Goal: Task Accomplishment & Management: Use online tool/utility

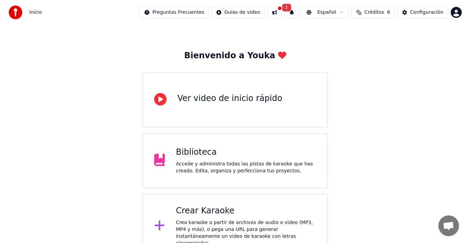
scroll to position [24, 0]
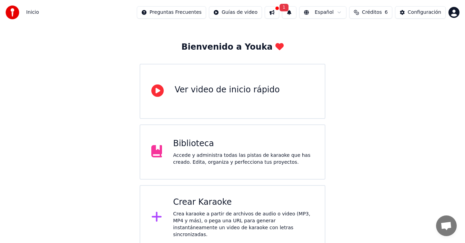
click at [208, 210] on div "Crear Karaoke Crea karaoke a partir de archivos de audio o video (MP3, MP4 y má…" at bounding box center [243, 217] width 140 height 41
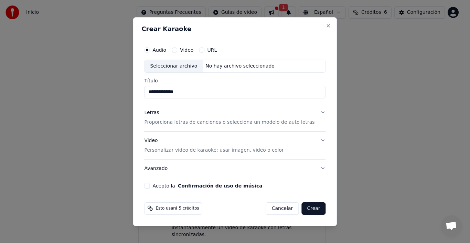
click at [226, 122] on p "Proporciona letras de canciones o selecciona un modelo de auto letras" at bounding box center [229, 122] width 170 height 7
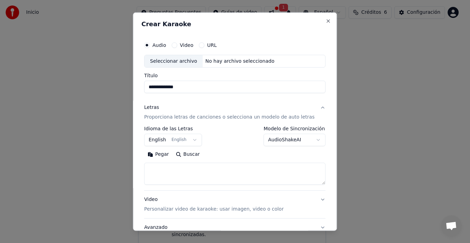
click at [191, 153] on button "Buscar" at bounding box center [188, 154] width 31 height 11
click at [173, 60] on div "Seleccionar archivo" at bounding box center [174, 61] width 58 height 12
type input "**********"
click at [163, 152] on button "Pegar" at bounding box center [158, 154] width 28 height 11
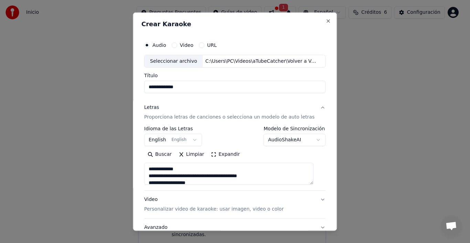
click at [314, 198] on button "Video Personalizar video de karaoke: usar imagen, video o color" at bounding box center [234, 204] width 181 height 28
type textarea "**********"
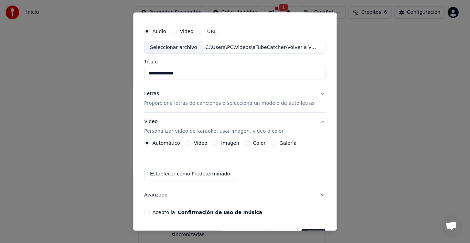
scroll to position [35, 0]
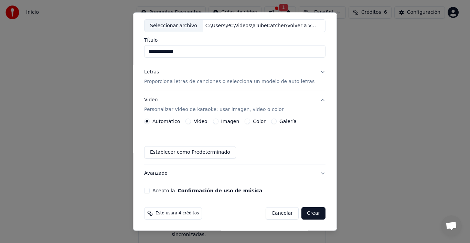
click at [307, 212] on button "Crear" at bounding box center [314, 213] width 24 height 12
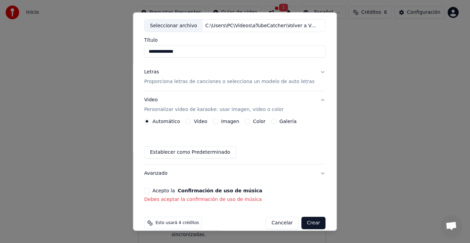
click at [150, 190] on button "Acepto la Confirmación de uso de música" at bounding box center [147, 191] width 6 height 6
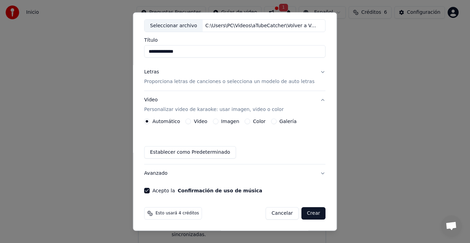
click at [305, 212] on button "Crear" at bounding box center [314, 213] width 24 height 12
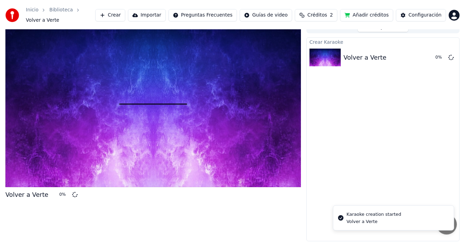
scroll to position [5, 0]
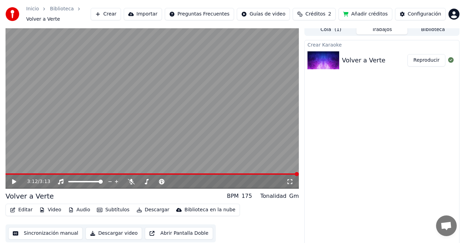
click at [13, 179] on icon at bounding box center [14, 181] width 4 height 5
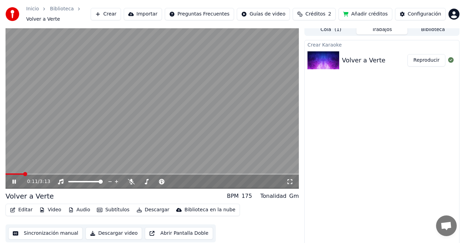
click at [372, 13] on button "Añadir créditos" at bounding box center [365, 14] width 54 height 12
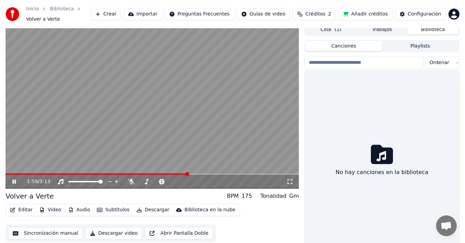
click at [421, 27] on button "Biblioteca" at bounding box center [432, 29] width 51 height 10
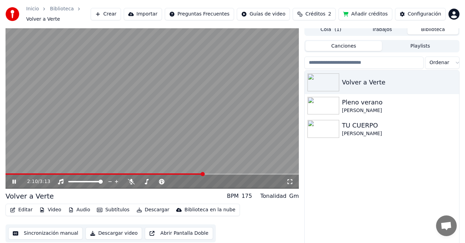
click at [12, 179] on icon at bounding box center [19, 182] width 16 height 6
click at [325, 121] on img at bounding box center [323, 129] width 32 height 18
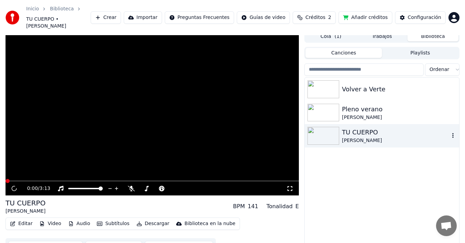
scroll to position [8, 0]
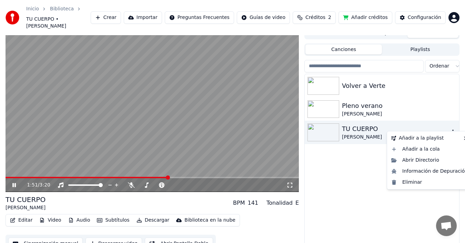
click at [451, 129] on icon "button" at bounding box center [452, 132] width 7 height 6
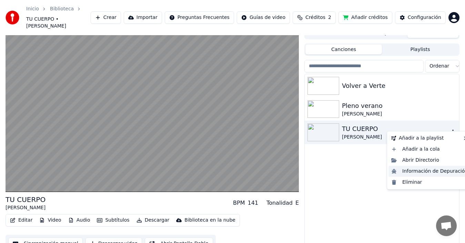
click at [420, 172] on div "Información de Depuración" at bounding box center [429, 171] width 82 height 11
click at [451, 129] on icon "button" at bounding box center [452, 132] width 7 height 6
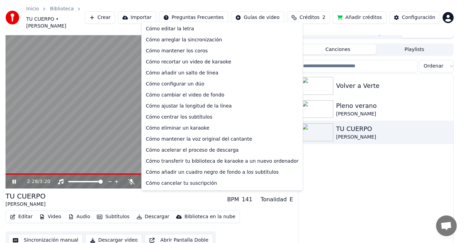
click at [208, 14] on html "Inicio Biblioteca TU CUERPO • R. CARLOS Crear Importar Preguntas Frecuentes Guí…" at bounding box center [232, 113] width 465 height 243
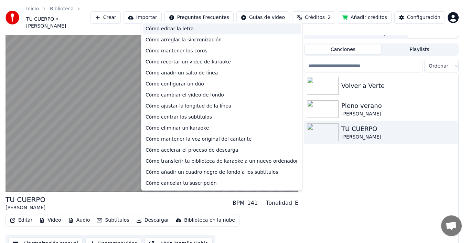
click at [181, 28] on div "Cómo editar la letra" at bounding box center [222, 28] width 158 height 11
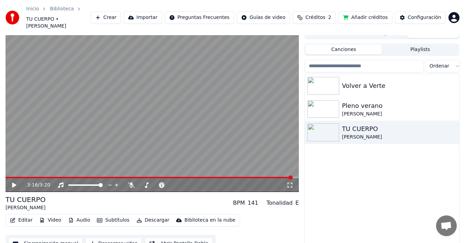
click at [35, 8] on link "Inicio" at bounding box center [32, 9] width 13 height 7
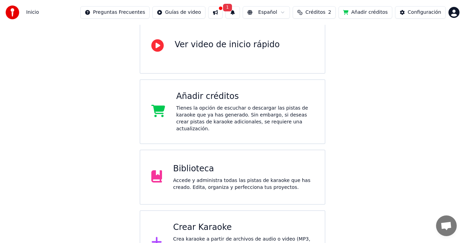
scroll to position [88, 0]
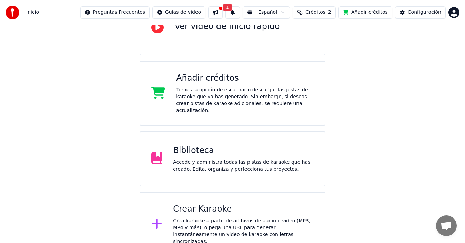
click at [191, 205] on div "Crear Karaoke" at bounding box center [243, 209] width 140 height 11
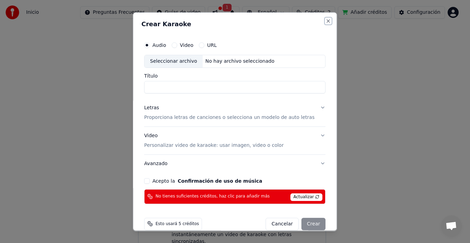
click at [326, 21] on button "Close" at bounding box center [329, 21] width 6 height 6
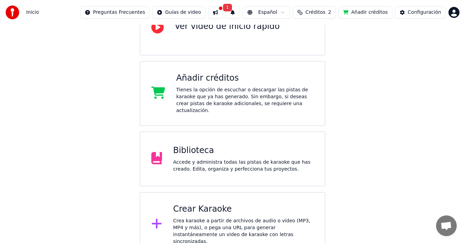
click at [201, 159] on div "Accede y administra todas las pistas de karaoke que has creado. Edita, organiza…" at bounding box center [243, 166] width 140 height 14
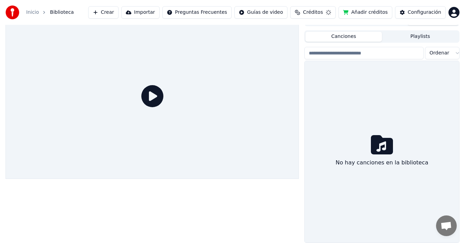
scroll to position [11, 0]
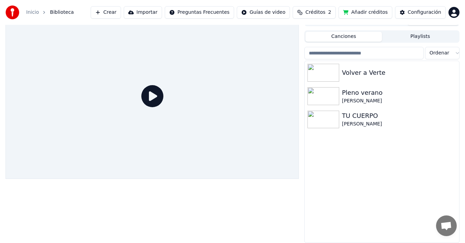
click at [420, 10] on div "Configuración" at bounding box center [423, 12] width 33 height 7
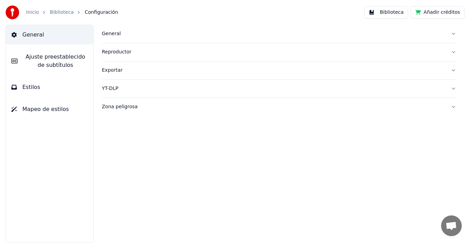
click at [115, 33] on div "General" at bounding box center [274, 33] width 344 height 7
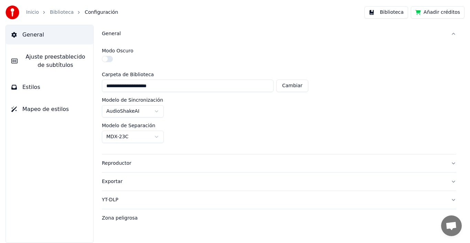
click at [62, 12] on link "Biblioteca" at bounding box center [62, 12] width 24 height 7
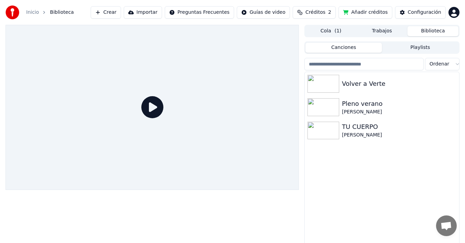
click at [40, 13] on div "Inicio" at bounding box center [36, 12] width 20 height 7
click at [32, 11] on link "Inicio" at bounding box center [32, 12] width 13 height 7
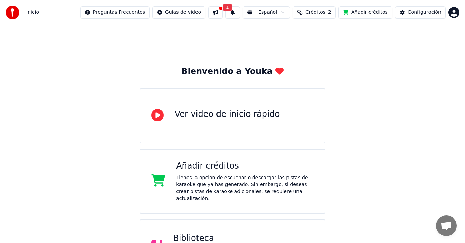
click at [222, 9] on button at bounding box center [215, 12] width 14 height 12
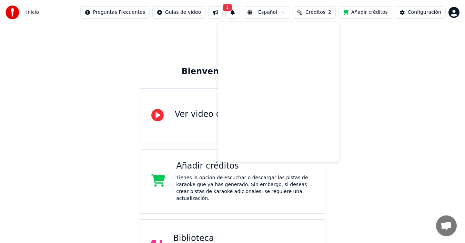
click at [190, 40] on div "Bienvenido a Youka Ver video de inicio rápido Añadir créditos Tienes la opción …" at bounding box center [232, 185] width 465 height 320
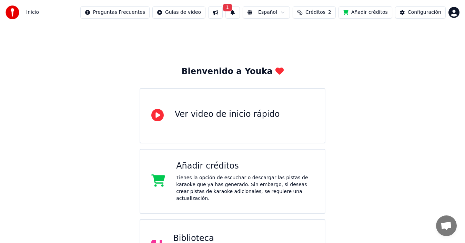
click at [332, 12] on button "Créditos 2" at bounding box center [313, 12] width 43 height 12
click at [413, 57] on div "Bienvenido a Youka Ver video de inicio rápido Añadir créditos Tienes la opción …" at bounding box center [232, 185] width 465 height 320
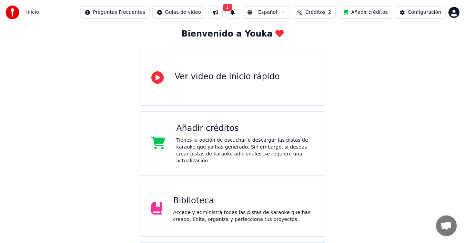
scroll to position [88, 0]
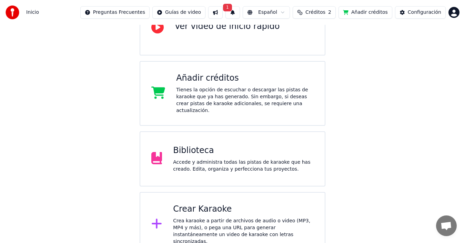
click at [178, 150] on div "Biblioteca Accede y administra todas las pistas de karaoke que has creado. Edit…" at bounding box center [243, 159] width 140 height 28
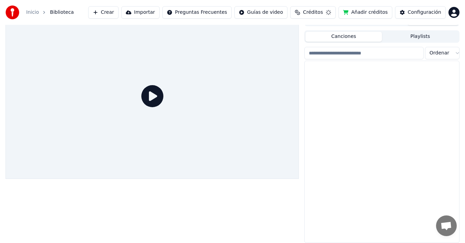
scroll to position [11, 0]
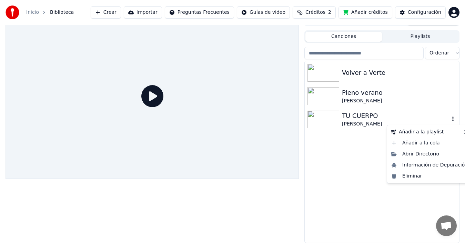
click at [452, 117] on icon "button" at bounding box center [452, 119] width 1 height 5
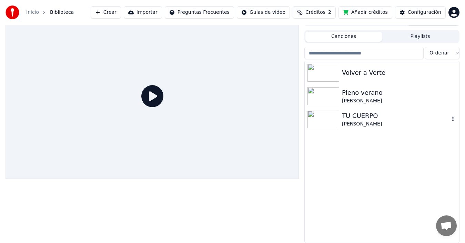
click at [326, 114] on img at bounding box center [323, 120] width 32 height 18
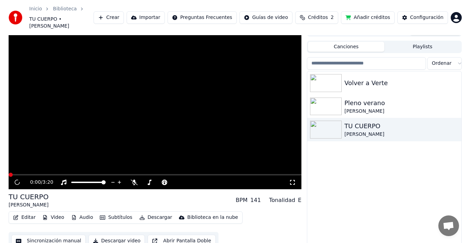
scroll to position [14, 0]
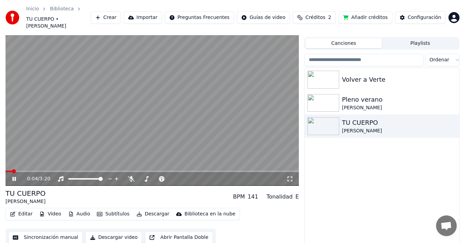
click at [12, 176] on icon at bounding box center [19, 179] width 16 height 6
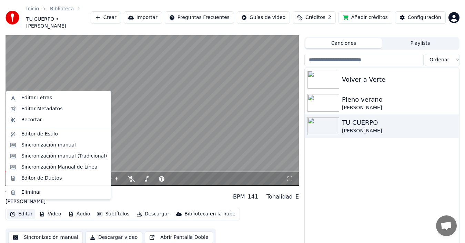
click at [22, 209] on button "Editar" at bounding box center [21, 214] width 28 height 10
click at [27, 97] on div "Editar Letras" at bounding box center [36, 97] width 31 height 7
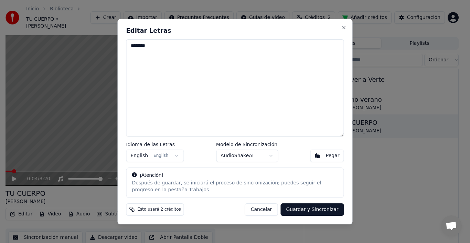
drag, startPoint x: 147, startPoint y: 45, endPoint x: 157, endPoint y: 65, distance: 21.7
click at [149, 50] on textarea "********" at bounding box center [235, 87] width 218 height 97
type textarea "*"
click at [322, 154] on button "Pegar" at bounding box center [328, 155] width 34 height 12
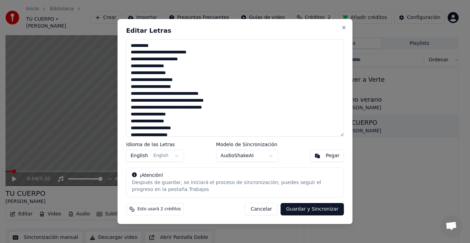
click at [167, 58] on textarea "**********" at bounding box center [235, 87] width 218 height 97
click at [309, 207] on button "Guardar y Sincronizar" at bounding box center [312, 209] width 63 height 12
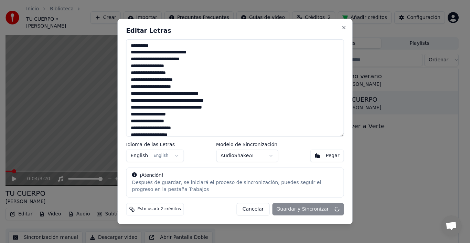
type textarea "**********"
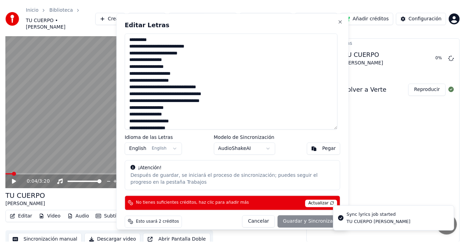
scroll to position [11, 0]
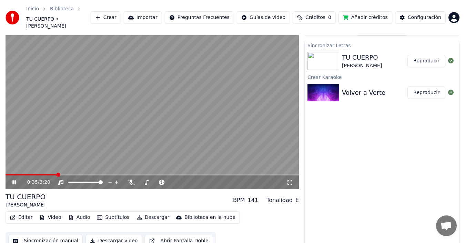
click at [11, 179] on icon at bounding box center [19, 182] width 16 height 6
click at [12, 179] on icon at bounding box center [19, 182] width 16 height 6
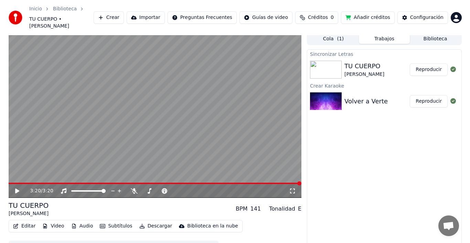
scroll to position [0, 0]
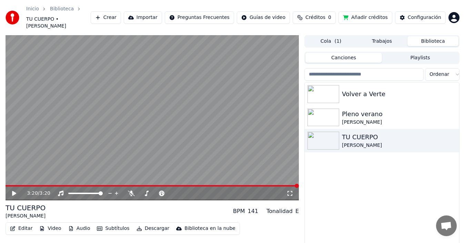
click at [440, 36] on button "Biblioteca" at bounding box center [432, 41] width 51 height 10
click at [324, 109] on img at bounding box center [323, 117] width 32 height 18
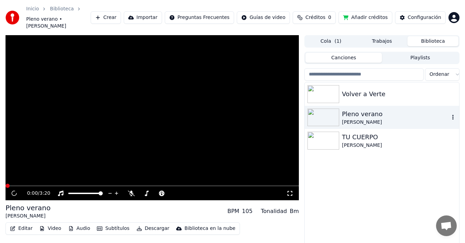
click at [324, 109] on img at bounding box center [323, 117] width 32 height 18
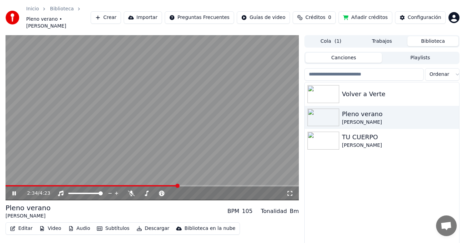
click at [11, 190] on icon at bounding box center [19, 193] width 16 height 6
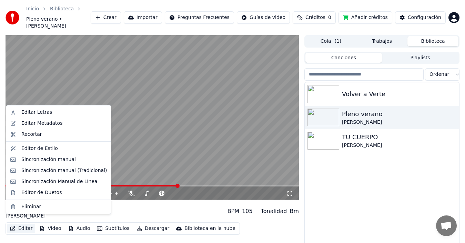
click at [21, 223] on button "Editar" at bounding box center [21, 228] width 28 height 10
click at [26, 110] on div "Editar Letras" at bounding box center [36, 112] width 31 height 7
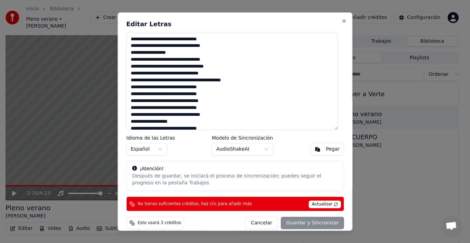
drag, startPoint x: 184, startPoint y: 123, endPoint x: 122, endPoint y: 26, distance: 115.5
click at [122, 26] on div "**********" at bounding box center [235, 121] width 235 height 219
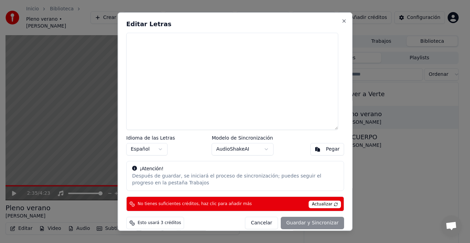
click at [313, 145] on button "Pegar" at bounding box center [328, 149] width 34 height 12
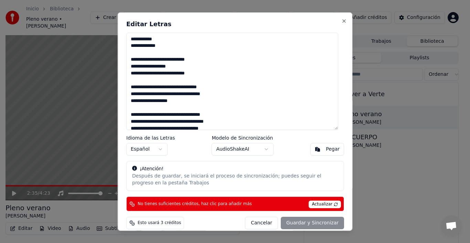
click at [302, 222] on div "Cancelar Guardar y Sincronizar" at bounding box center [294, 223] width 99 height 12
click at [304, 222] on div "Cancelar Guardar y Sincronizar" at bounding box center [294, 223] width 99 height 12
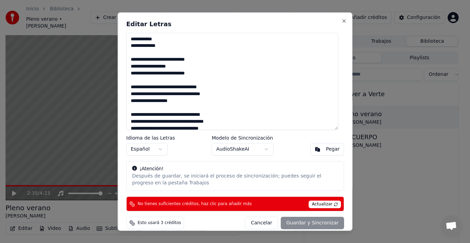
click at [304, 222] on div "Cancelar Guardar y Sincronizar" at bounding box center [294, 223] width 99 height 12
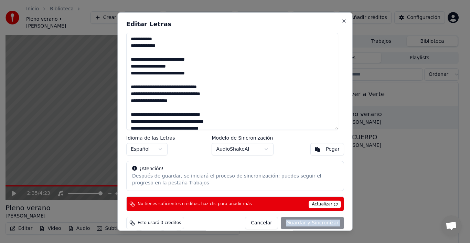
click at [304, 222] on div "Cancelar Guardar y Sincronizar" at bounding box center [294, 223] width 99 height 12
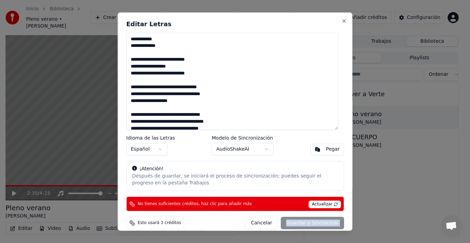
click at [304, 222] on div "Cancelar Guardar y Sincronizar" at bounding box center [294, 223] width 99 height 12
click at [304, 221] on div "Cancelar Guardar y Sincronizar" at bounding box center [294, 223] width 99 height 12
click at [342, 22] on button "Close" at bounding box center [345, 21] width 6 height 6
type textarea "**********"
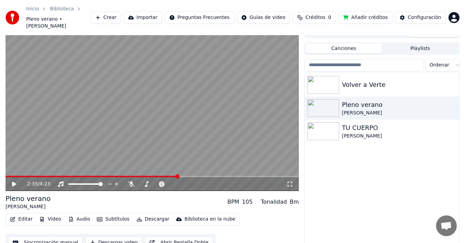
scroll to position [14, 0]
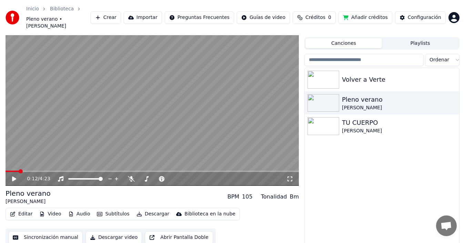
click at [19, 170] on span at bounding box center [12, 170] width 13 height 1
click at [14, 176] on icon at bounding box center [14, 178] width 4 height 5
click at [13, 177] on icon at bounding box center [13, 179] width 3 height 4
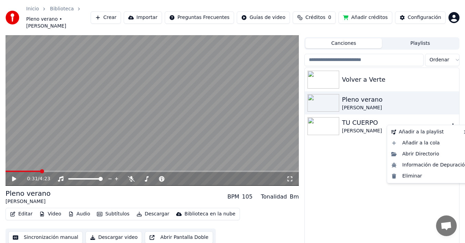
click at [451, 123] on icon "button" at bounding box center [452, 126] width 7 height 6
click at [407, 152] on div "Abrir Directorio" at bounding box center [429, 153] width 82 height 11
click at [452, 123] on icon "button" at bounding box center [452, 126] width 7 height 6
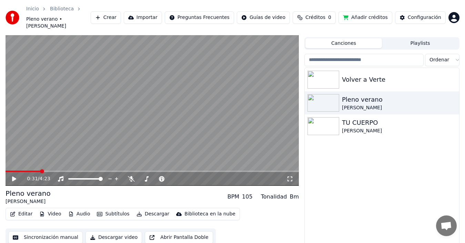
click at [367, 174] on div "Volver a Verte Pleno verano [PERSON_NAME] TU CUERPO [PERSON_NAME]" at bounding box center [381, 158] width 154 height 181
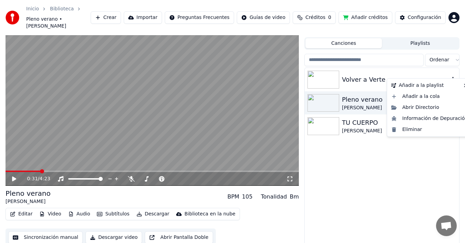
click at [451, 76] on icon "button" at bounding box center [452, 79] width 7 height 6
click at [364, 86] on div "Nueva playlist" at bounding box center [365, 87] width 51 height 11
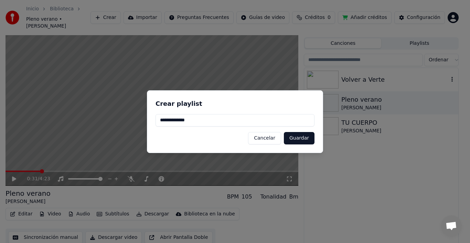
type input "**********"
click at [296, 137] on button "Guardar" at bounding box center [299, 138] width 31 height 12
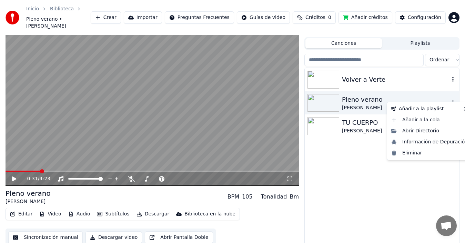
click at [454, 100] on icon "button" at bounding box center [452, 103] width 7 height 6
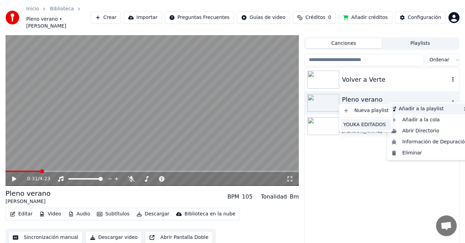
click at [361, 123] on div "YOUKA EDITADOS" at bounding box center [365, 124] width 51 height 11
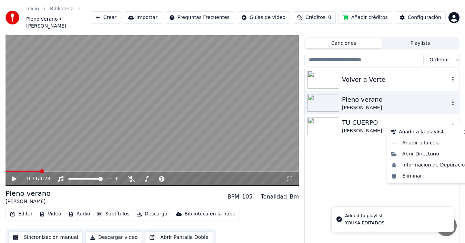
click at [452, 124] on icon "button" at bounding box center [452, 126] width 1 height 5
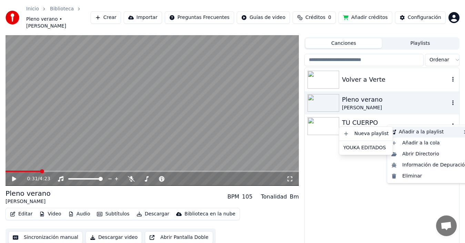
click at [408, 132] on div "Añadir a la playlist" at bounding box center [429, 131] width 82 height 11
click at [362, 147] on div "YOUKA EDITADOS" at bounding box center [365, 147] width 51 height 11
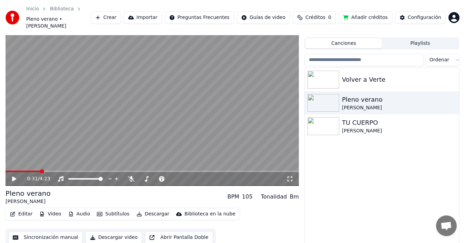
scroll to position [13, 0]
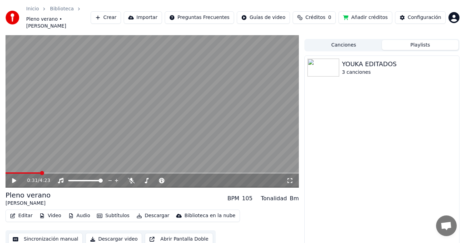
click at [423, 40] on button "Playlists" at bounding box center [420, 45] width 76 height 10
click at [453, 65] on icon "button" at bounding box center [452, 67] width 1 height 5
click at [387, 127] on div "YOUKA EDITADOS 3 canciones" at bounding box center [381, 152] width 155 height 194
click at [452, 64] on icon "button" at bounding box center [452, 67] width 7 height 6
click at [440, 74] on div "Editar" at bounding box center [442, 73] width 41 height 11
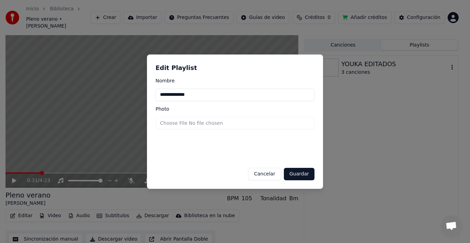
click at [391, 120] on div at bounding box center [235, 121] width 470 height 243
click at [271, 171] on button "Cancelar" at bounding box center [264, 174] width 33 height 12
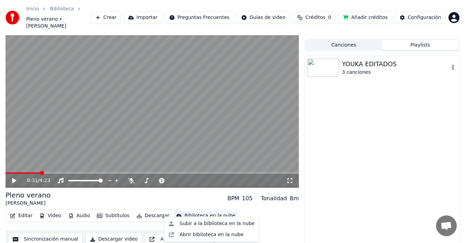
click at [197, 212] on div "Biblioteca en la nube" at bounding box center [209, 215] width 51 height 7
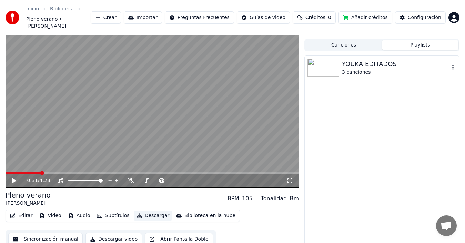
click at [149, 211] on button "Descargar" at bounding box center [153, 216] width 39 height 10
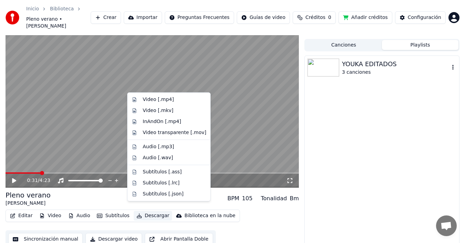
click at [151, 211] on button "Descargar" at bounding box center [153, 216] width 39 height 10
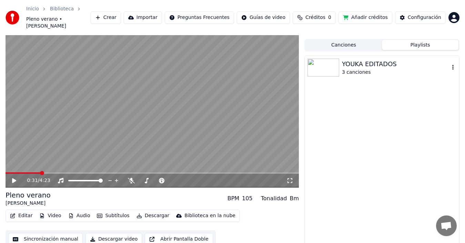
click at [371, 160] on div "YOUKA EDITADOS 3 canciones" at bounding box center [381, 152] width 155 height 194
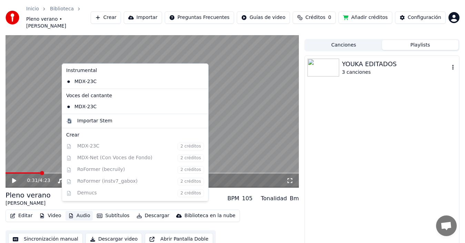
click at [80, 211] on button "Audio" at bounding box center [79, 216] width 28 height 10
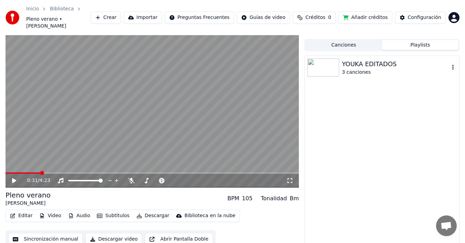
click at [387, 159] on div "YOUKA EDITADOS 3 canciones" at bounding box center [381, 152] width 155 height 194
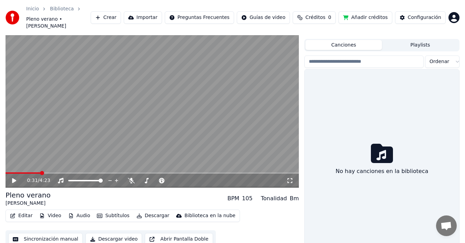
click at [347, 40] on button "Canciones" at bounding box center [343, 45] width 76 height 10
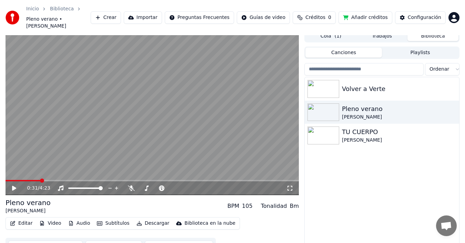
scroll to position [0, 0]
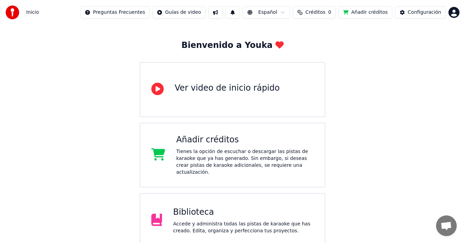
scroll to position [88, 0]
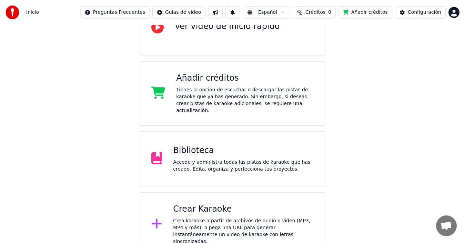
click at [199, 147] on div "Biblioteca" at bounding box center [243, 150] width 140 height 11
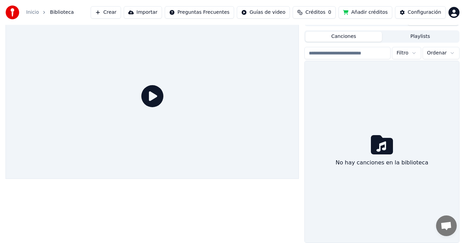
scroll to position [11, 0]
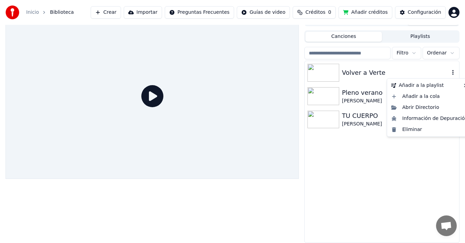
click at [452, 71] on icon "button" at bounding box center [452, 72] width 1 height 5
click at [410, 109] on div "Abrir Directorio" at bounding box center [429, 107] width 82 height 11
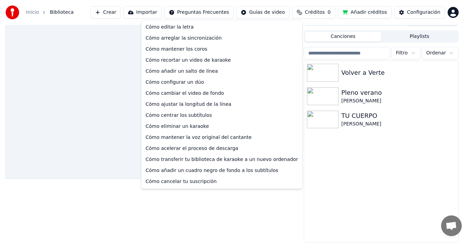
click at [214, 10] on html "Inicio Biblioteca Crear Importar Preguntas Frecuentes Guías de video Créditos 0…" at bounding box center [235, 110] width 470 height 243
click at [197, 159] on div "Cómo transferir tu biblioteca de karaoke a un nuevo ordenador" at bounding box center [222, 159] width 158 height 11
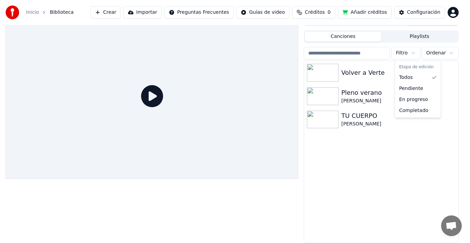
click at [415, 52] on html "Inicio Biblioteca Crear Importar Preguntas Frecuentes Guías de video Créditos 0…" at bounding box center [235, 110] width 470 height 243
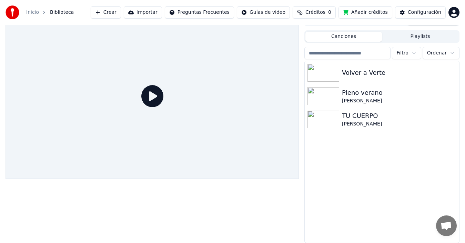
click at [452, 53] on html "Inicio Biblioteca Crear Importar Preguntas Frecuentes Guías de video Créditos 0…" at bounding box center [232, 110] width 465 height 243
click at [323, 11] on span "Créditos" at bounding box center [315, 12] width 20 height 7
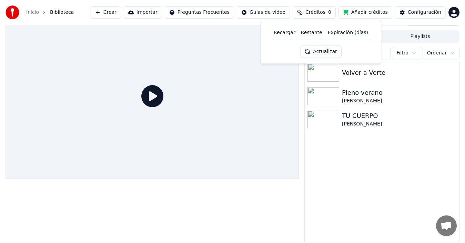
click at [321, 53] on button "Actualizar" at bounding box center [320, 51] width 41 height 12
click at [324, 49] on button "Actualizar" at bounding box center [320, 51] width 41 height 12
click at [397, 149] on div "Volver a Verte Pleno verano [PERSON_NAME] TU CUERPO [PERSON_NAME]" at bounding box center [381, 151] width 154 height 181
